Goal: Transaction & Acquisition: Purchase product/service

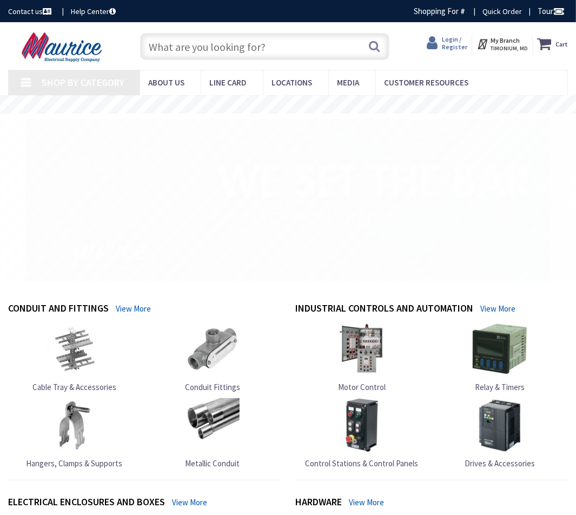
type input "[GEOGRAPHIC_DATA], [GEOGRAPHIC_DATA]"
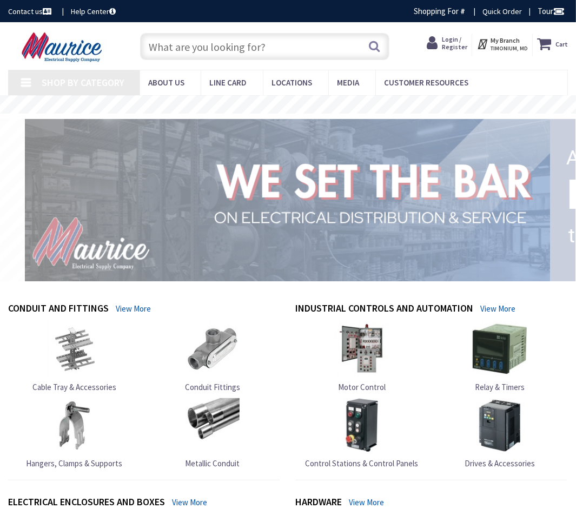
click at [455, 45] on span "Login / Register" at bounding box center [454, 43] width 25 height 16
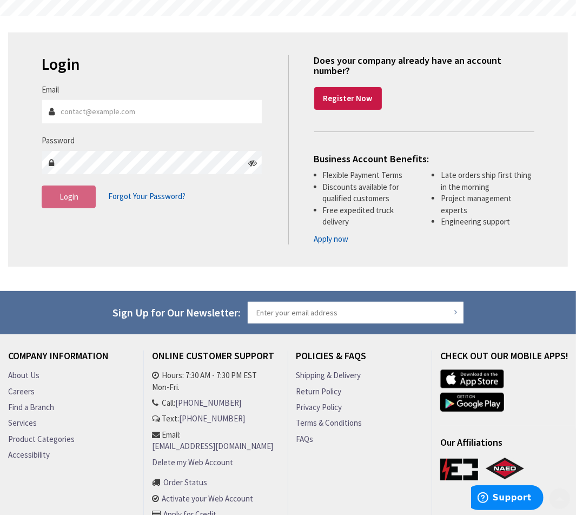
scroll to position [162, 0]
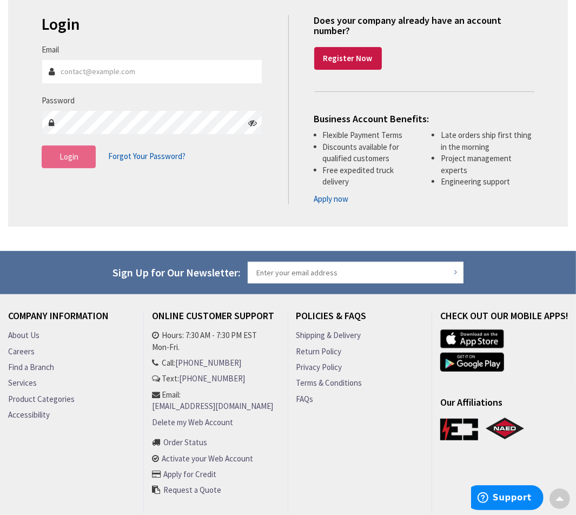
type input "[PERSON_NAME][EMAIL_ADDRESS][DOMAIN_NAME]"
click at [66, 159] on span "Login" at bounding box center [69, 156] width 19 height 10
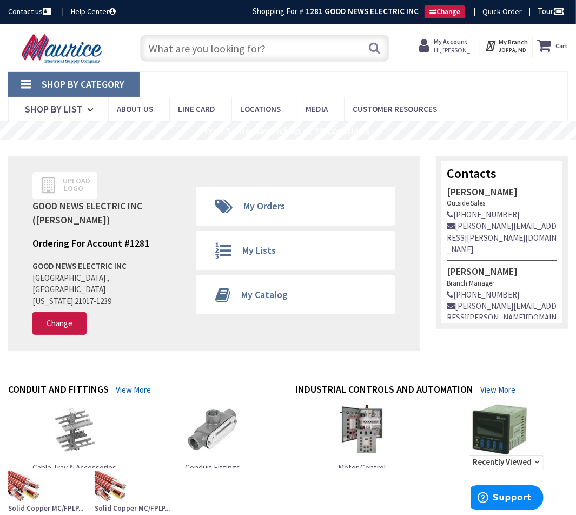
click at [200, 56] on input "text" at bounding box center [264, 48] width 249 height 27
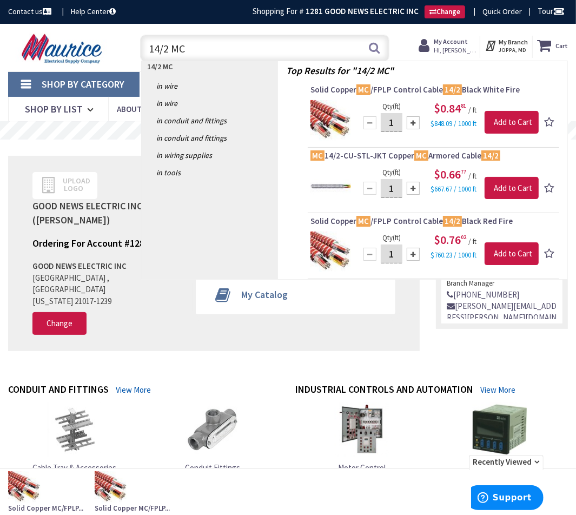
type input "14/2 MC"
